Goal: Task Accomplishment & Management: Use online tool/utility

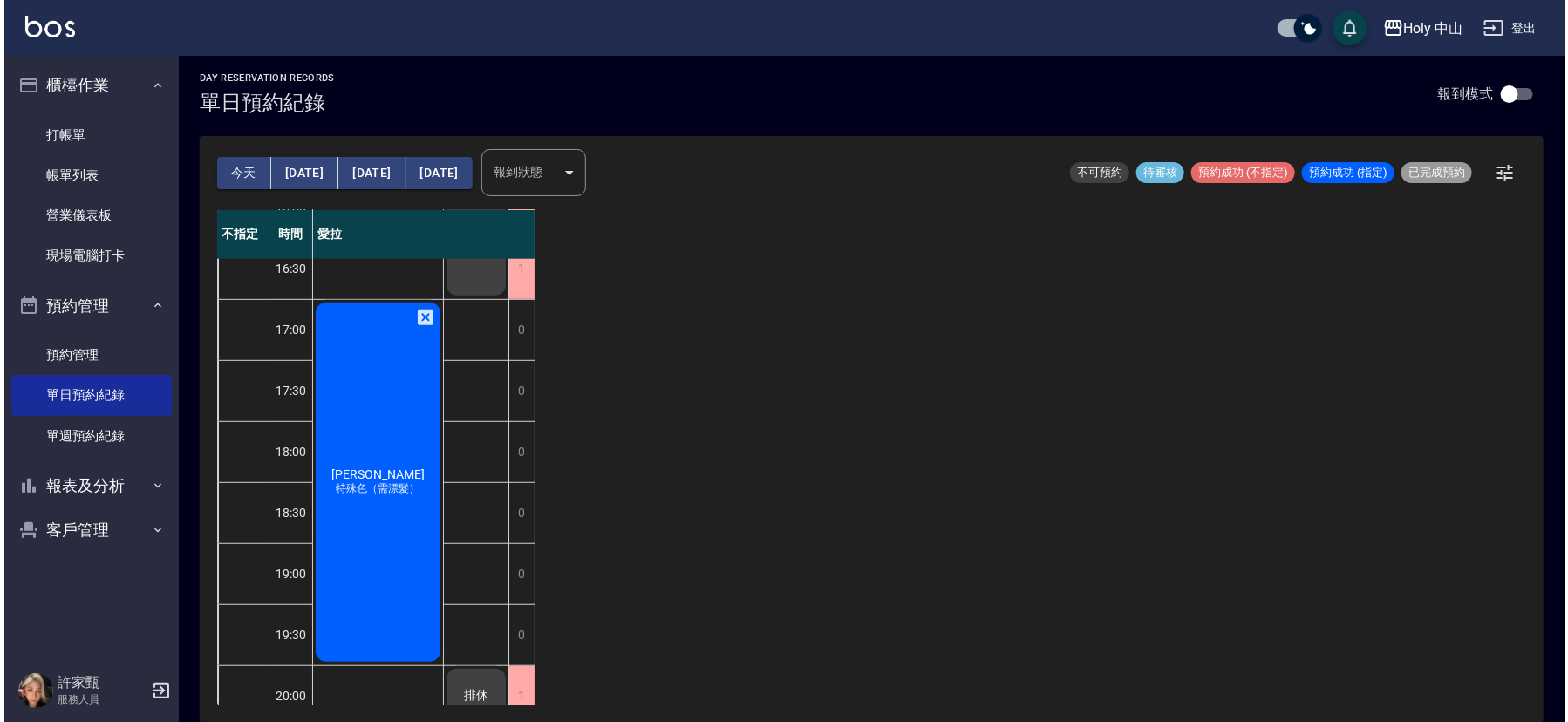
scroll to position [550, 0]
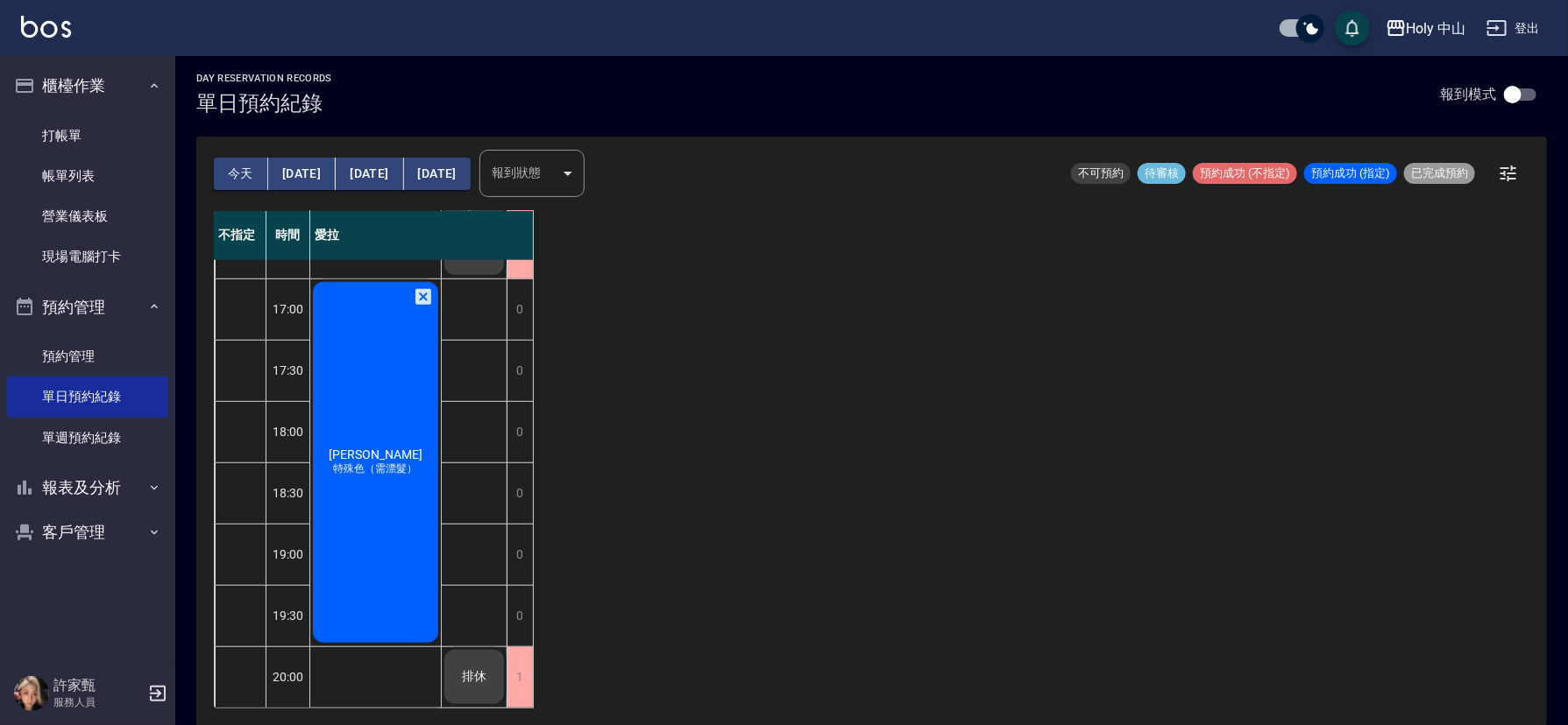
click at [414, 505] on div "[PERSON_NAME] 特殊色（需漂髮）" at bounding box center [375, 463] width 131 height 366
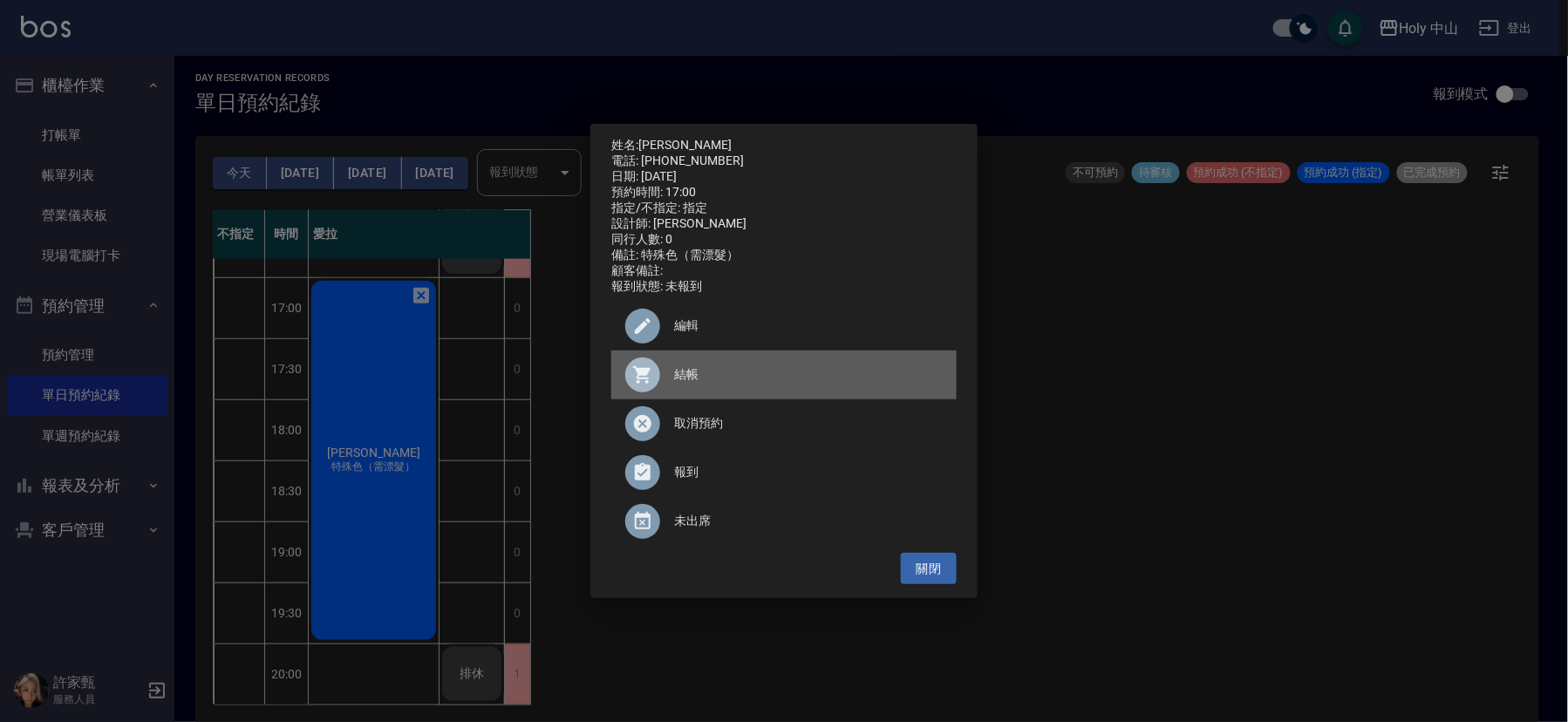
click at [680, 384] on span "結帳" at bounding box center [808, 375] width 269 height 18
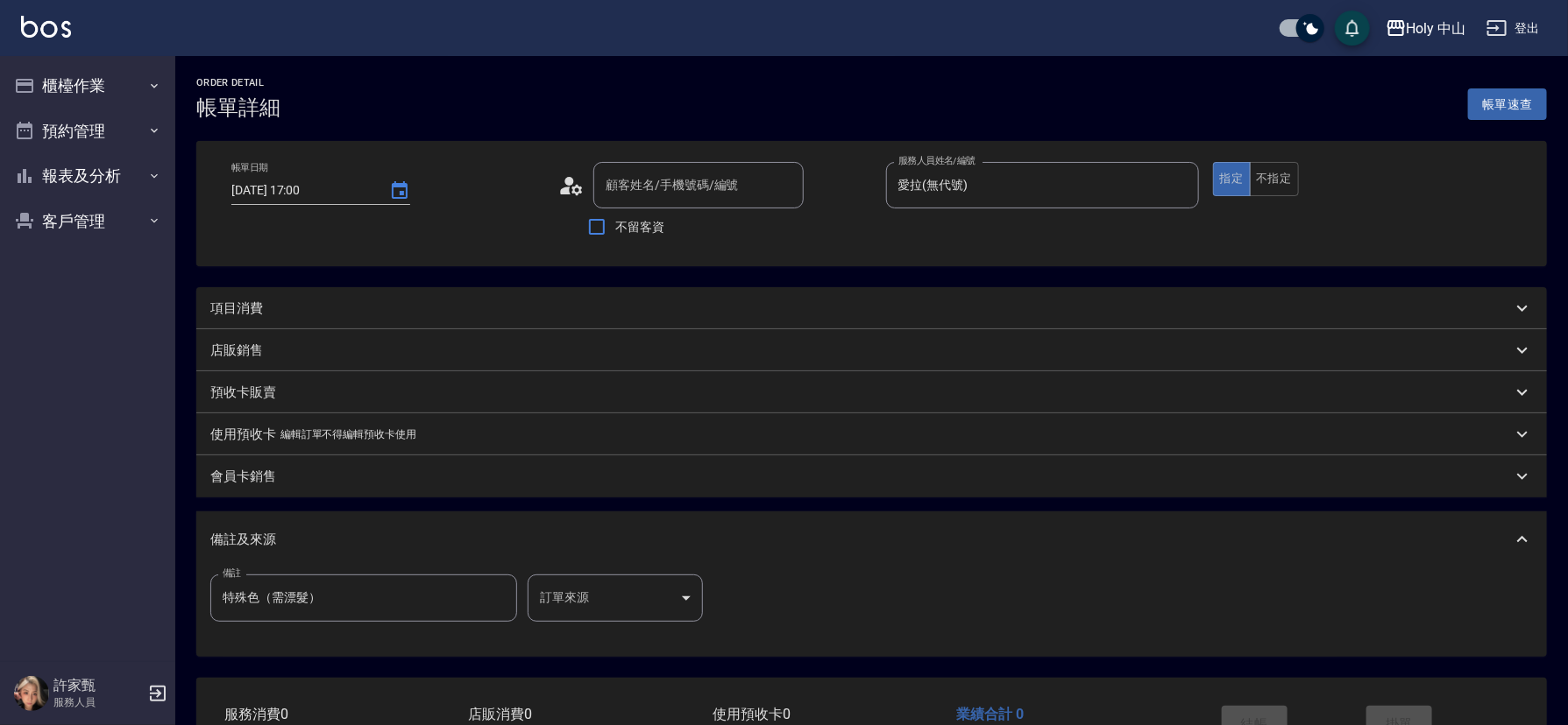
type input "[PERSON_NAME]/0926931193/null"
click at [378, 295] on div "項目消費" at bounding box center [872, 309] width 1351 height 42
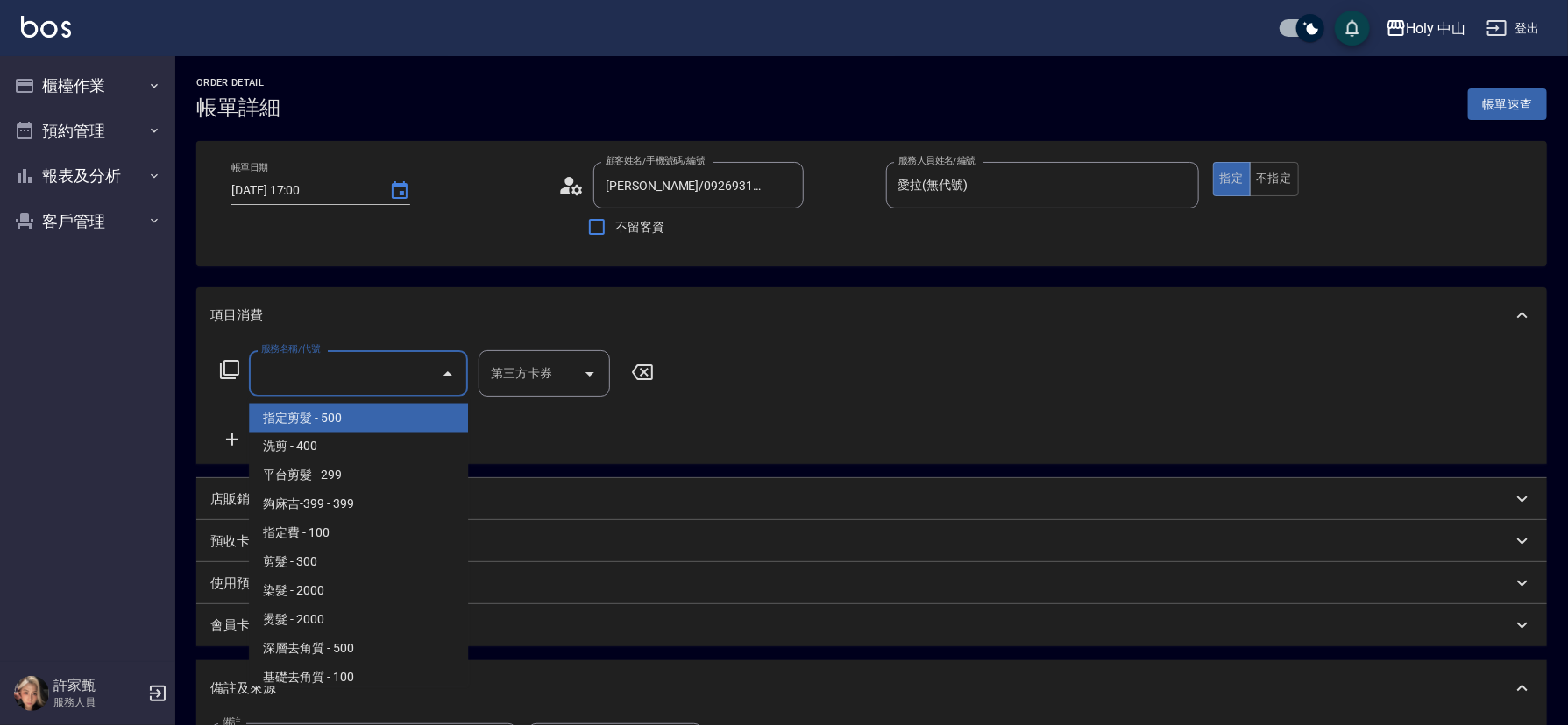
click at [375, 373] on input "服務名稱/代號" at bounding box center [346, 373] width 177 height 31
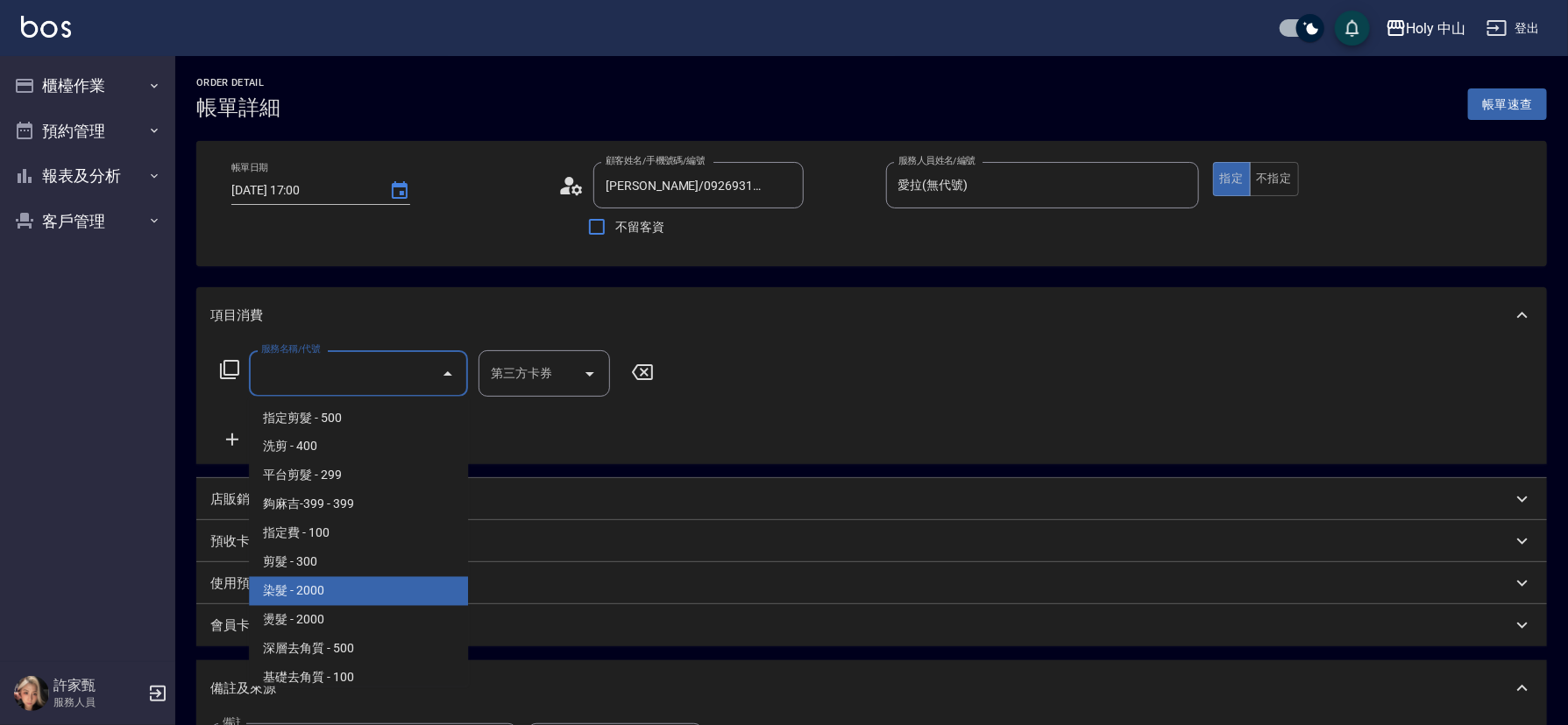
click at [367, 587] on span "染髮 - 2000" at bounding box center [359, 592] width 219 height 29
type input "染髮(C1)"
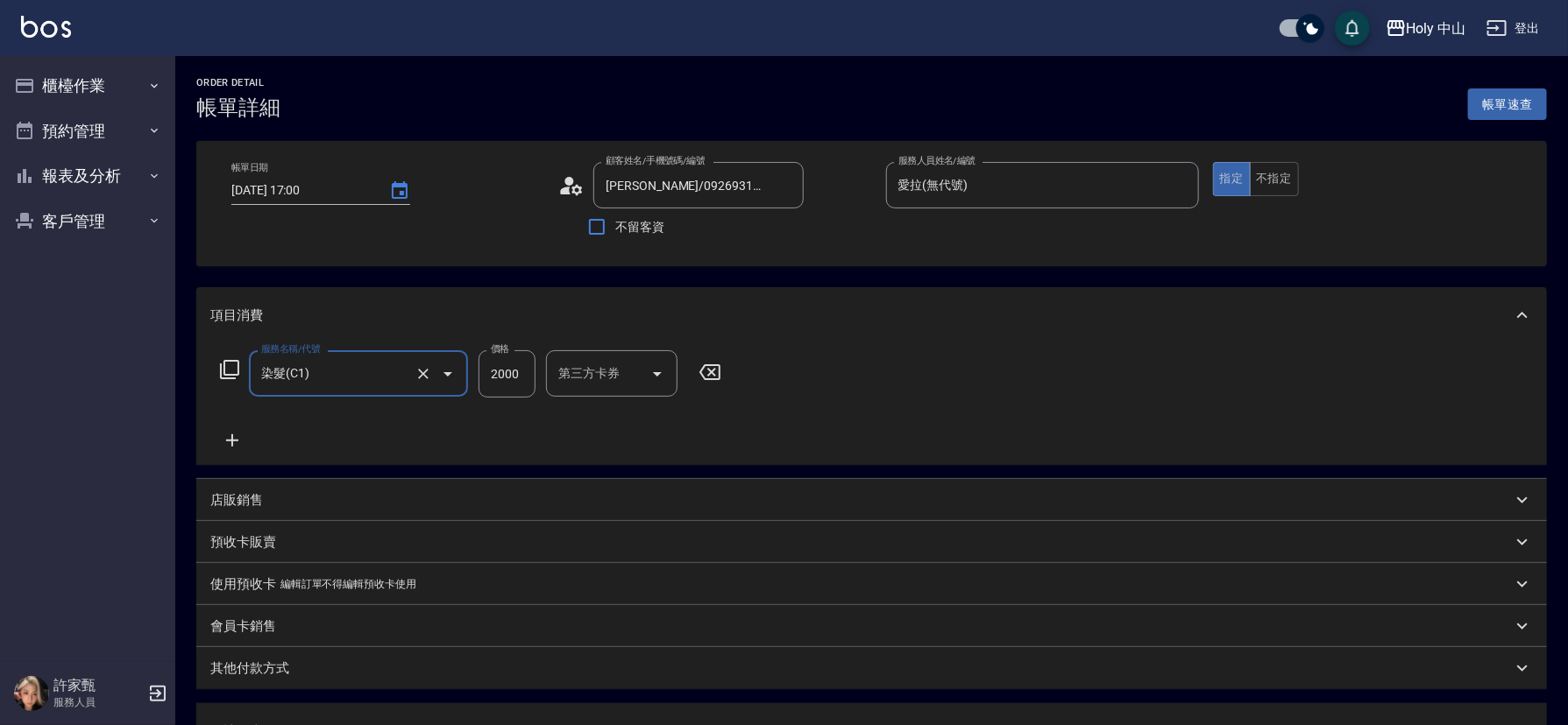
click at [520, 380] on input "2000" at bounding box center [507, 374] width 57 height 47
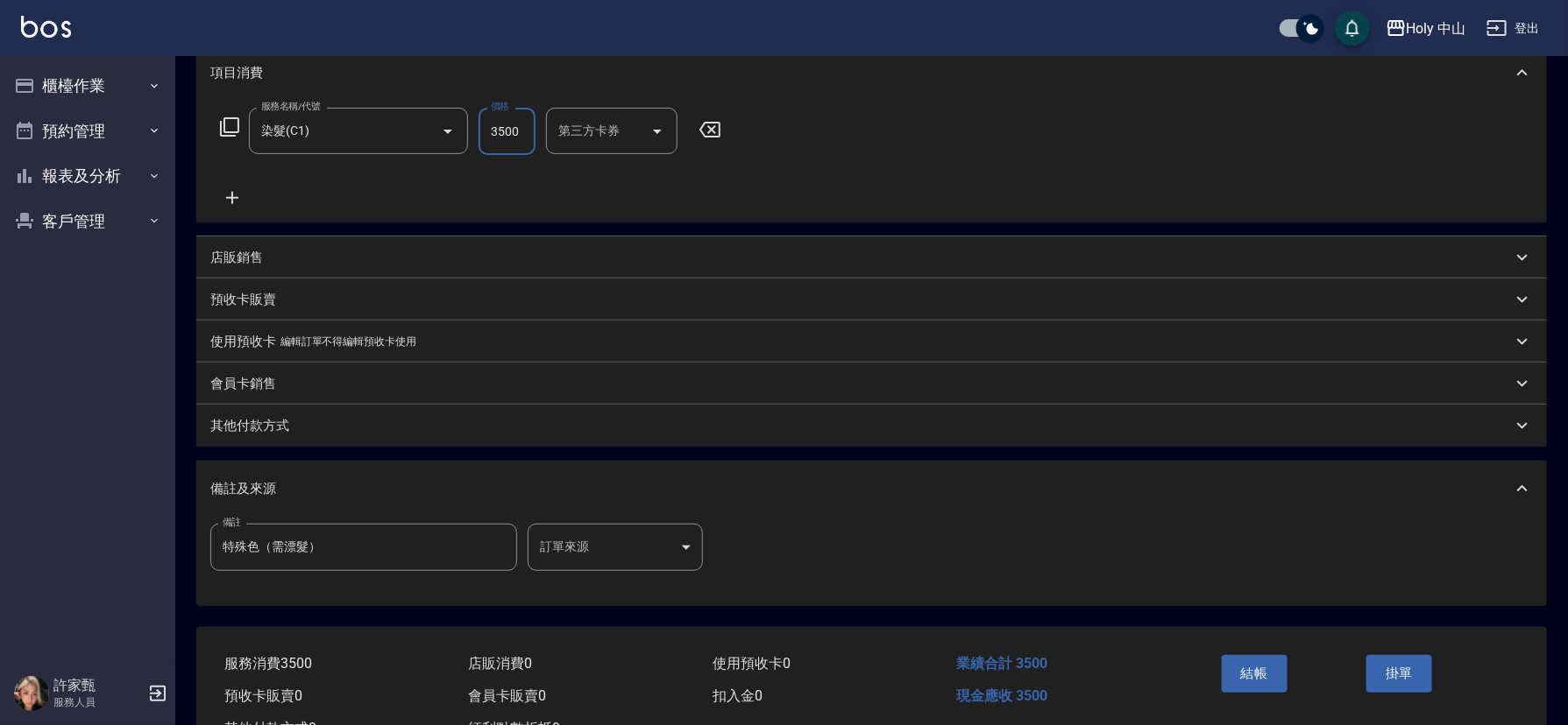
scroll to position [263, 0]
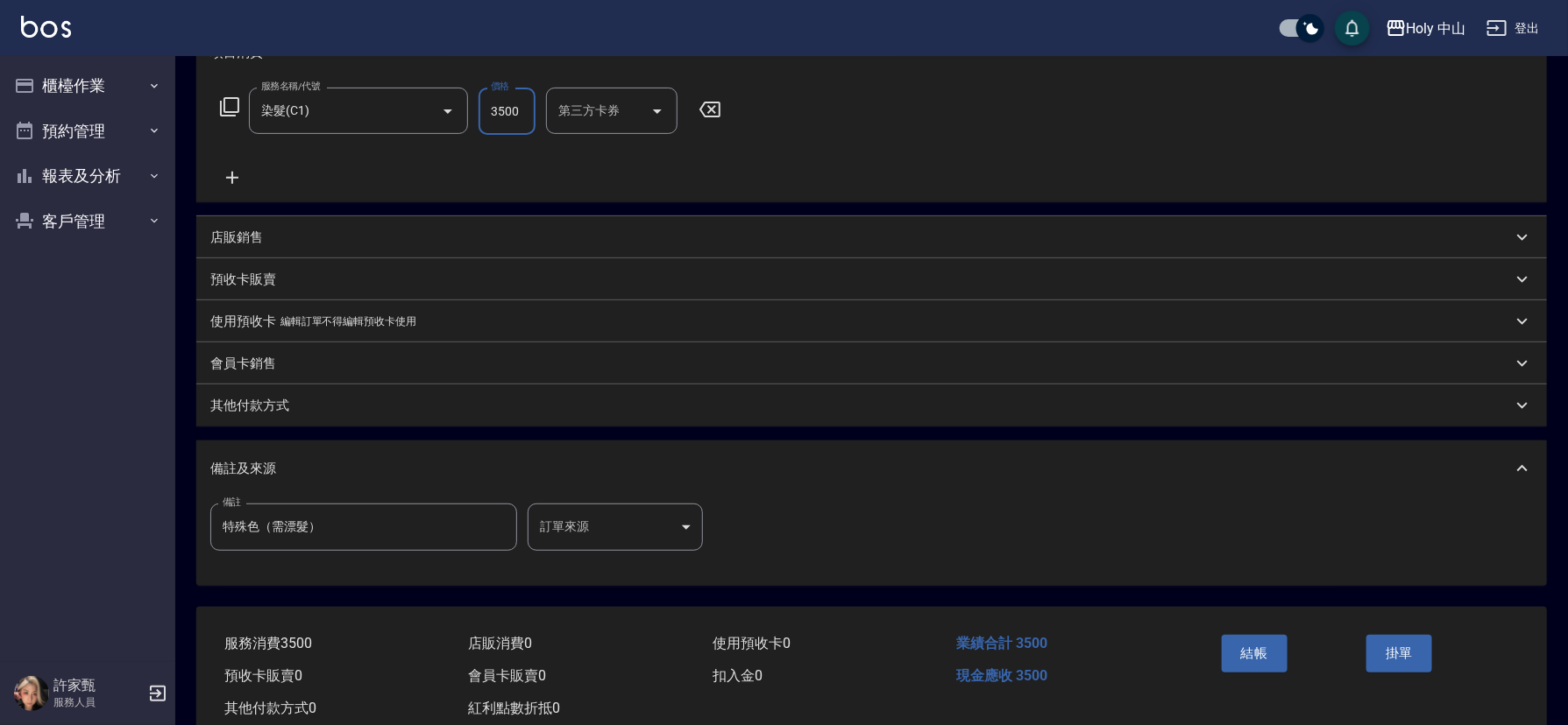
type input "3500"
click at [623, 535] on body "Holy 中山 登出 櫃檯作業 打帳單 帳單列表 營業儀表板 現場電腦打卡 預約管理 預約管理 單日預約紀錄 單週預約紀錄 報表及分析 報表目錄 店家日報表 …" at bounding box center [784, 252] width 1568 height 1030
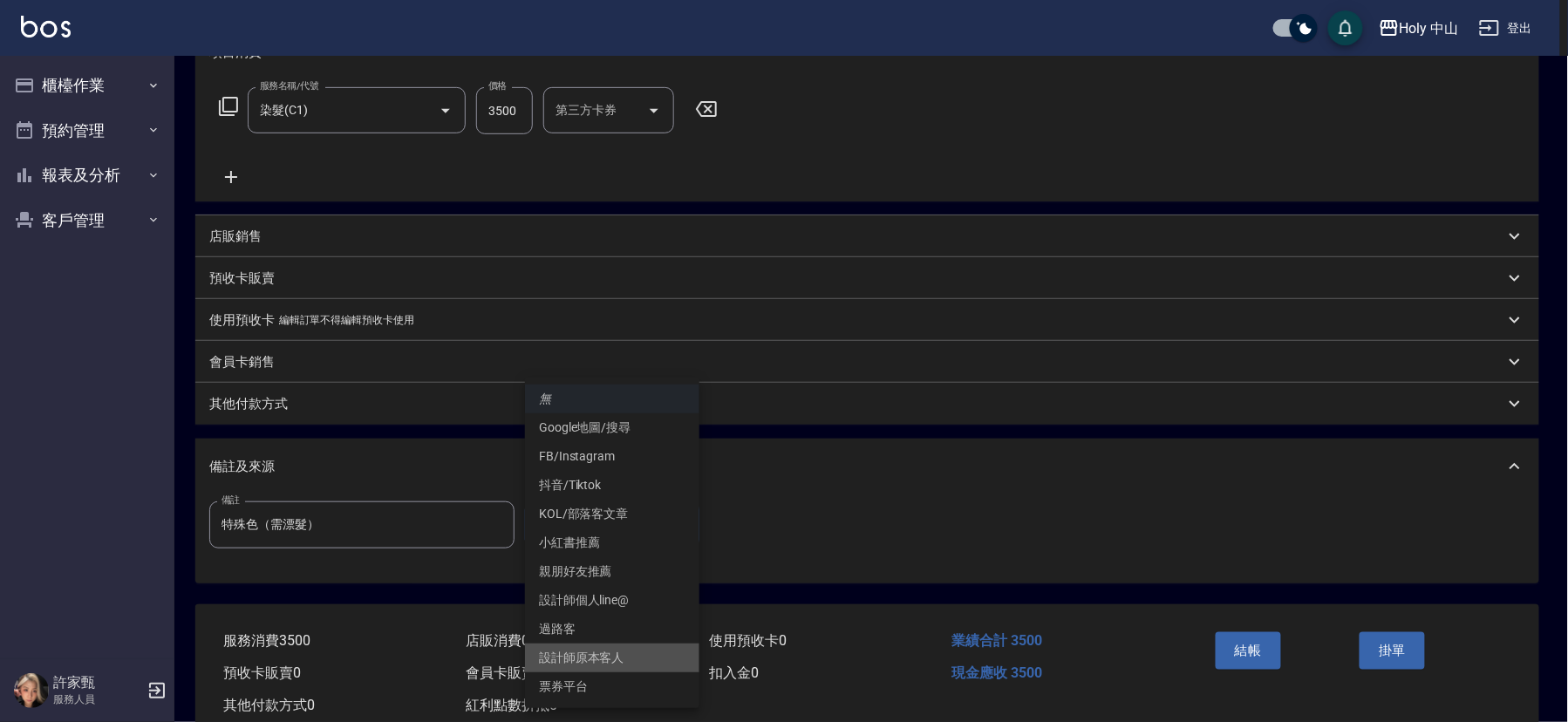
click at [570, 646] on li "設計師原本客人" at bounding box center [613, 657] width 175 height 29
type input "設計師原本客人"
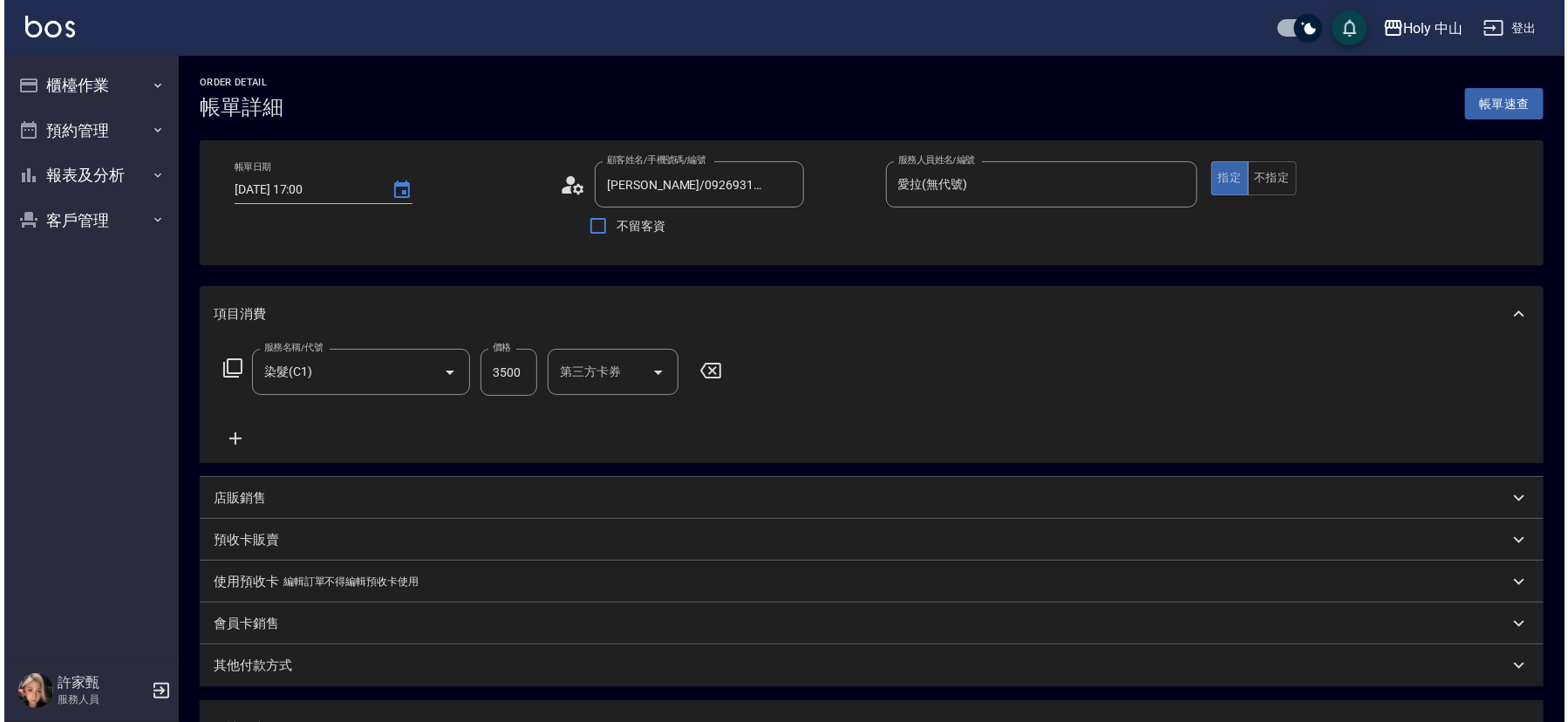
scroll to position [310, 0]
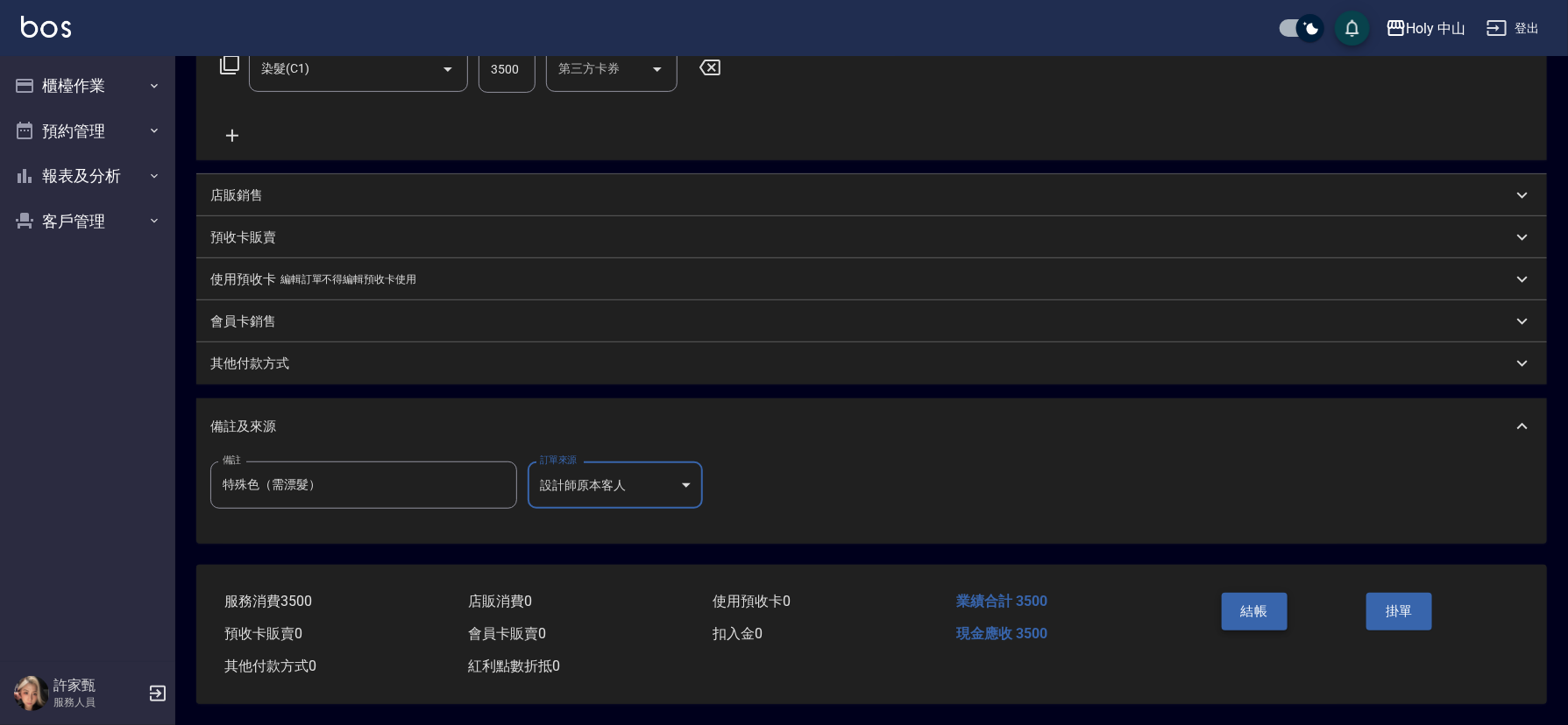
click at [1251, 606] on button "結帳" at bounding box center [1254, 612] width 66 height 37
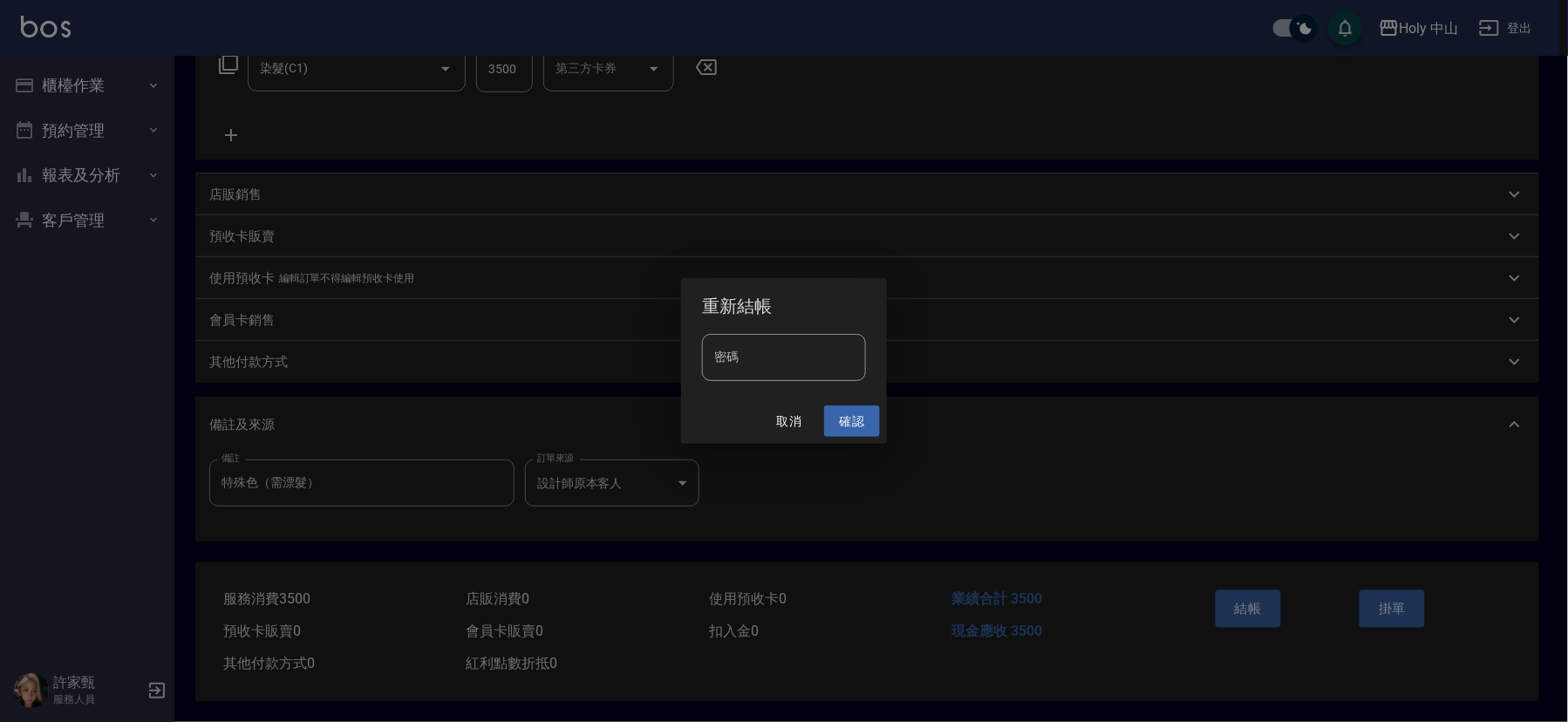
click at [858, 414] on button "確認" at bounding box center [852, 422] width 56 height 32
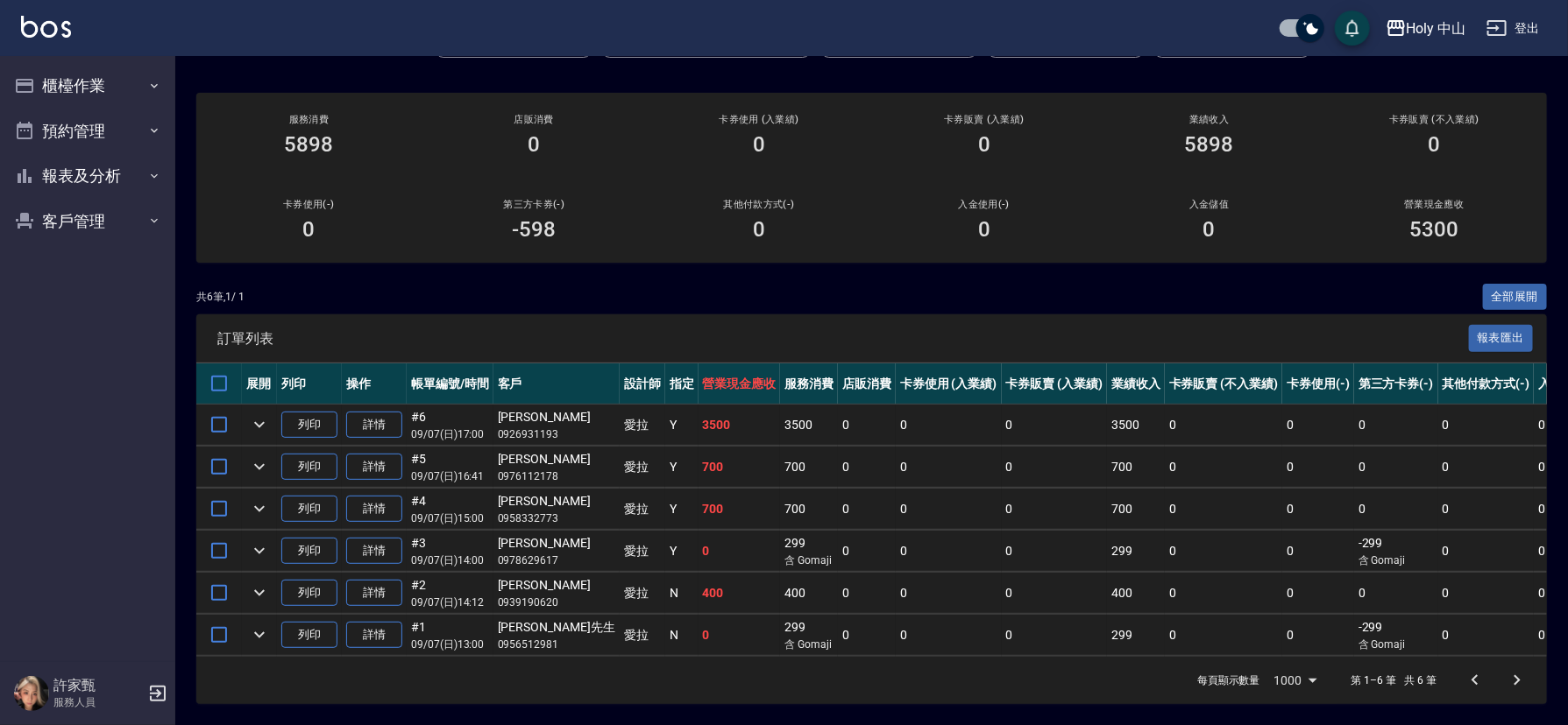
scroll to position [144, 0]
